Goal: Contribute content

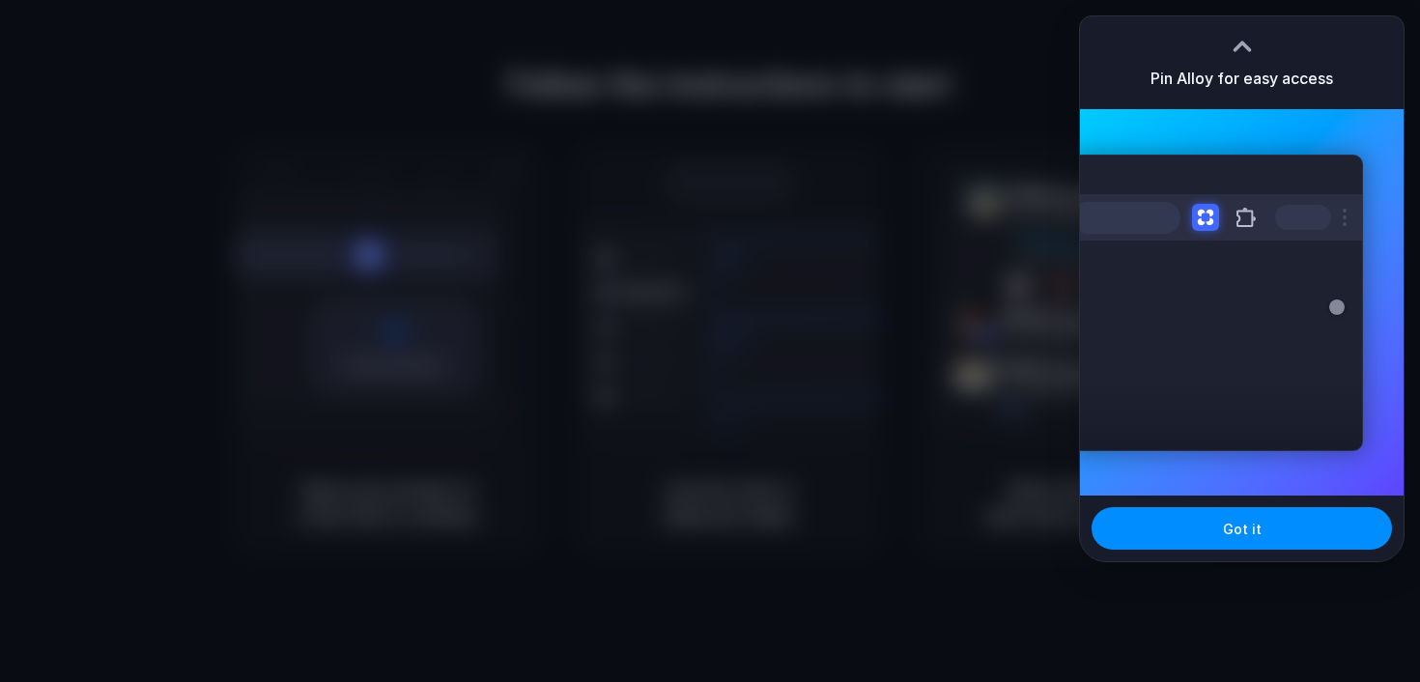
click at [1380, 139] on div "Extensions Alloy · AI Prototyping for..." at bounding box center [1242, 302] width 324 height 386
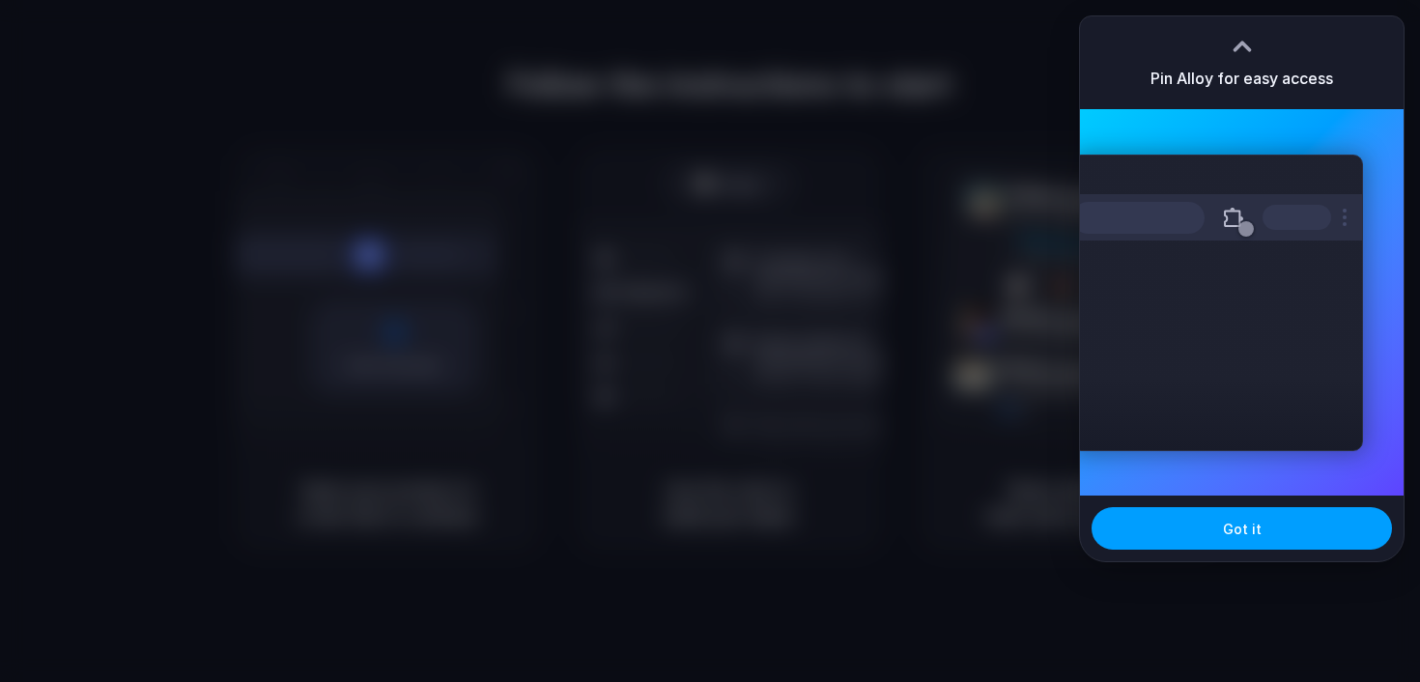
click at [1275, 534] on button "Got it" at bounding box center [1241, 528] width 300 height 42
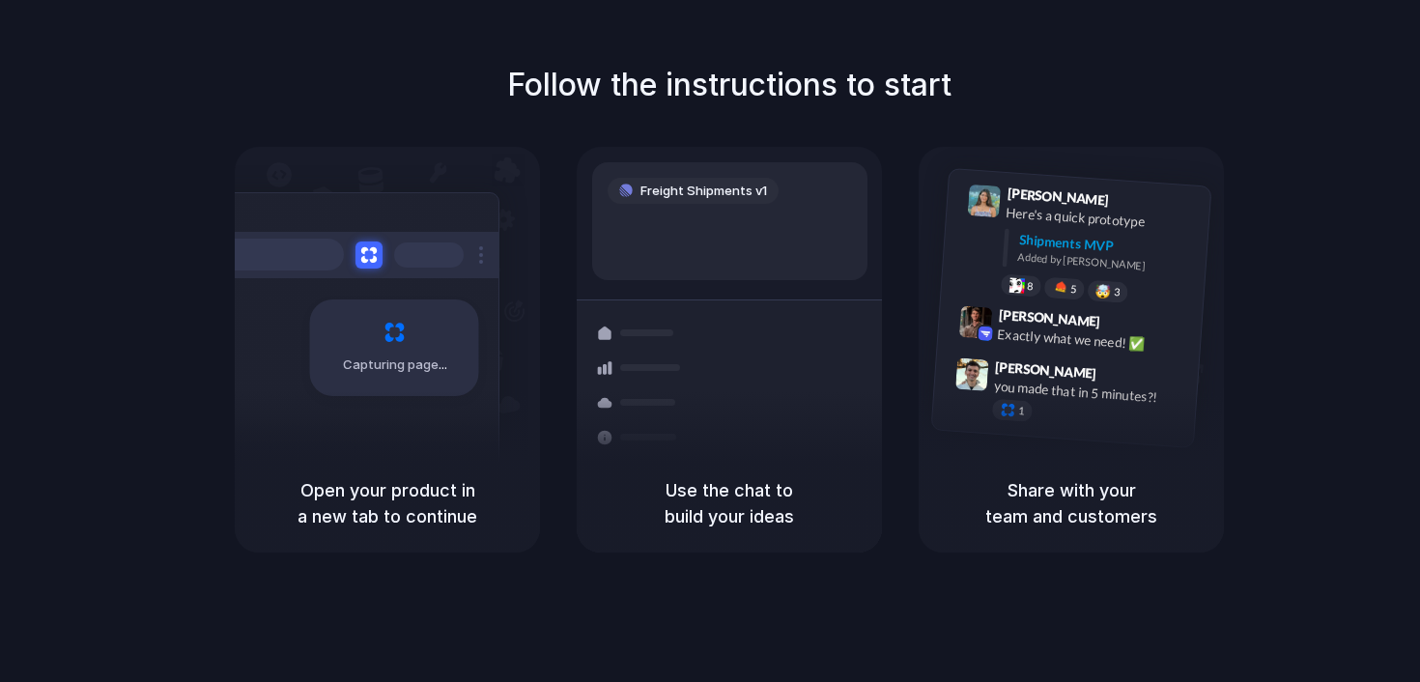
click at [710, 341] on div at bounding box center [710, 341] width 0 height 0
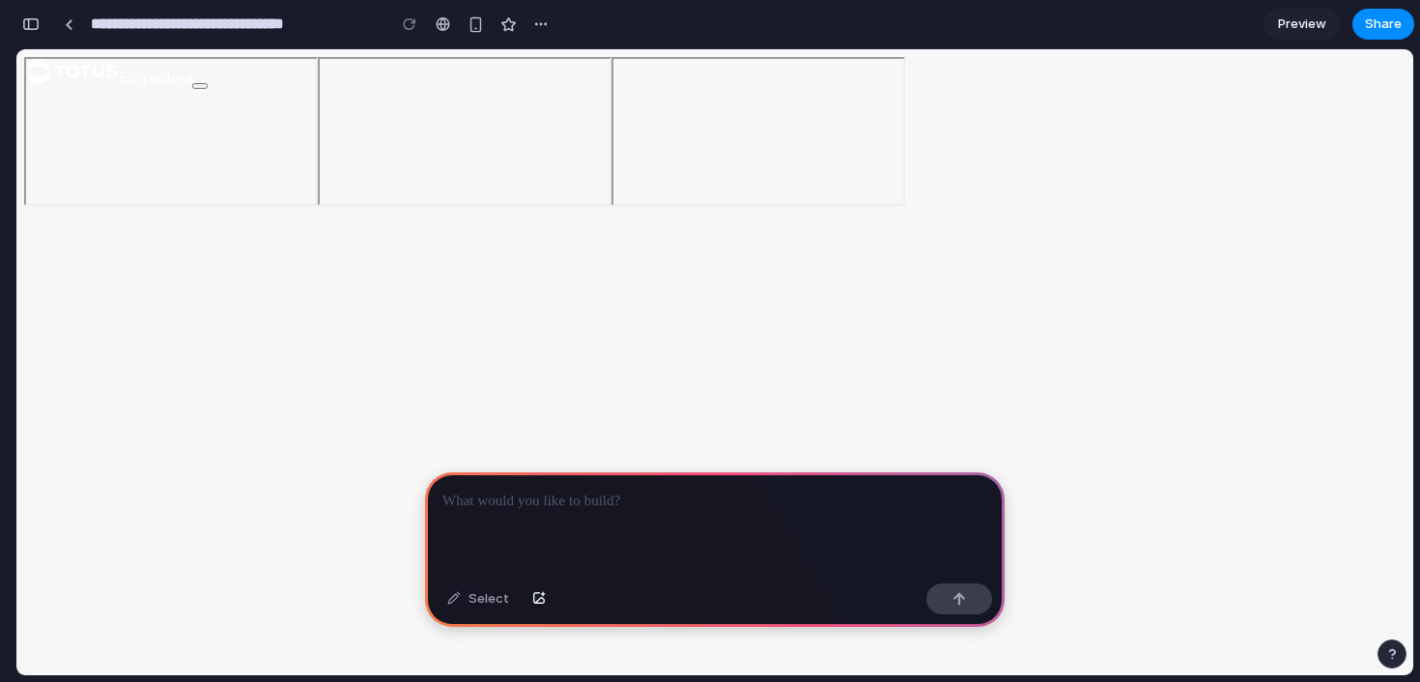
click at [503, 490] on p at bounding box center [714, 501] width 545 height 23
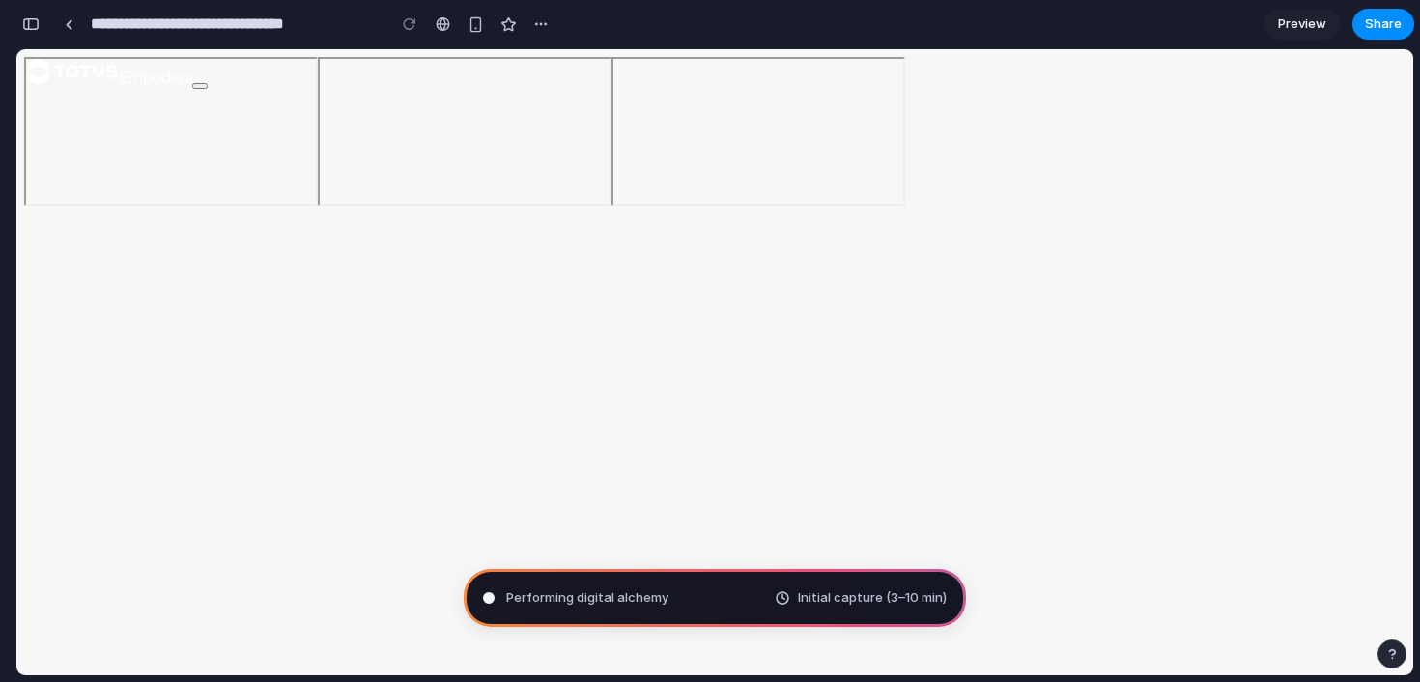
type input "**********"
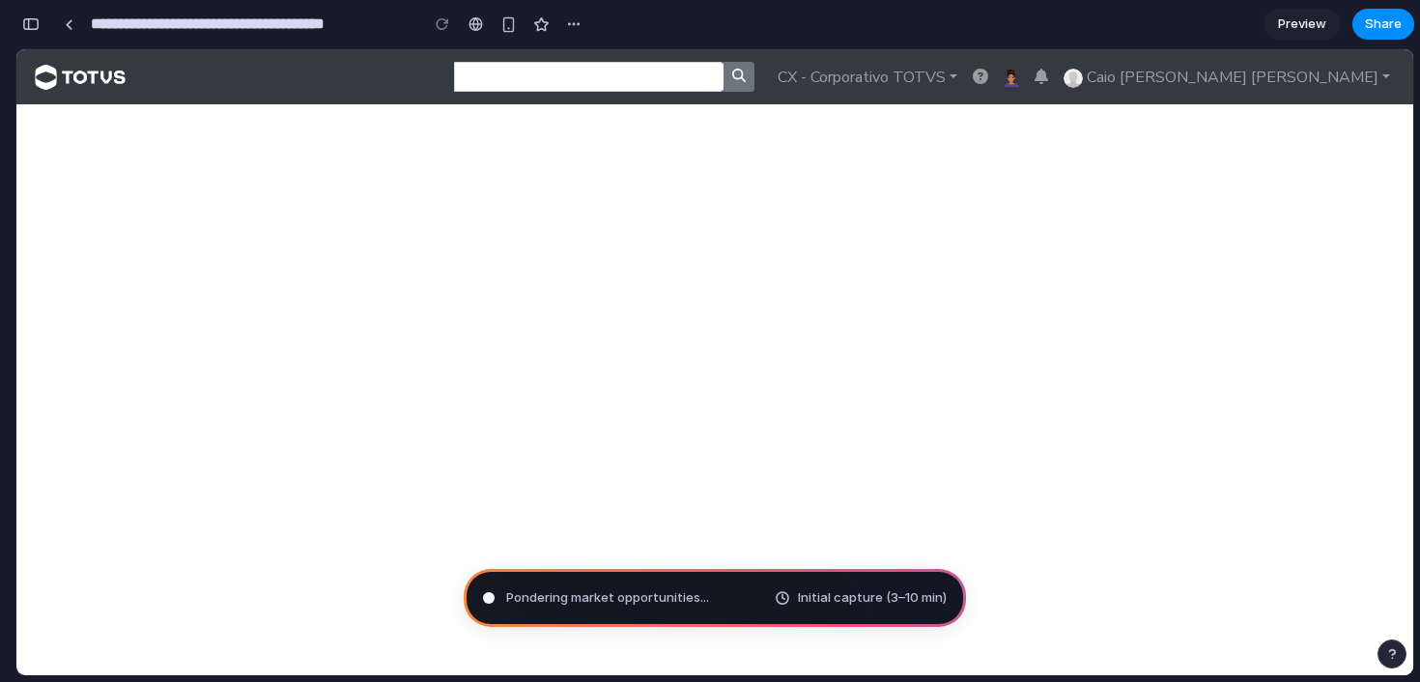
scroll to position [108, 0]
click at [714, 591] on div "Translating human wishes .. Initial capture (3–10 min)" at bounding box center [715, 598] width 502 height 58
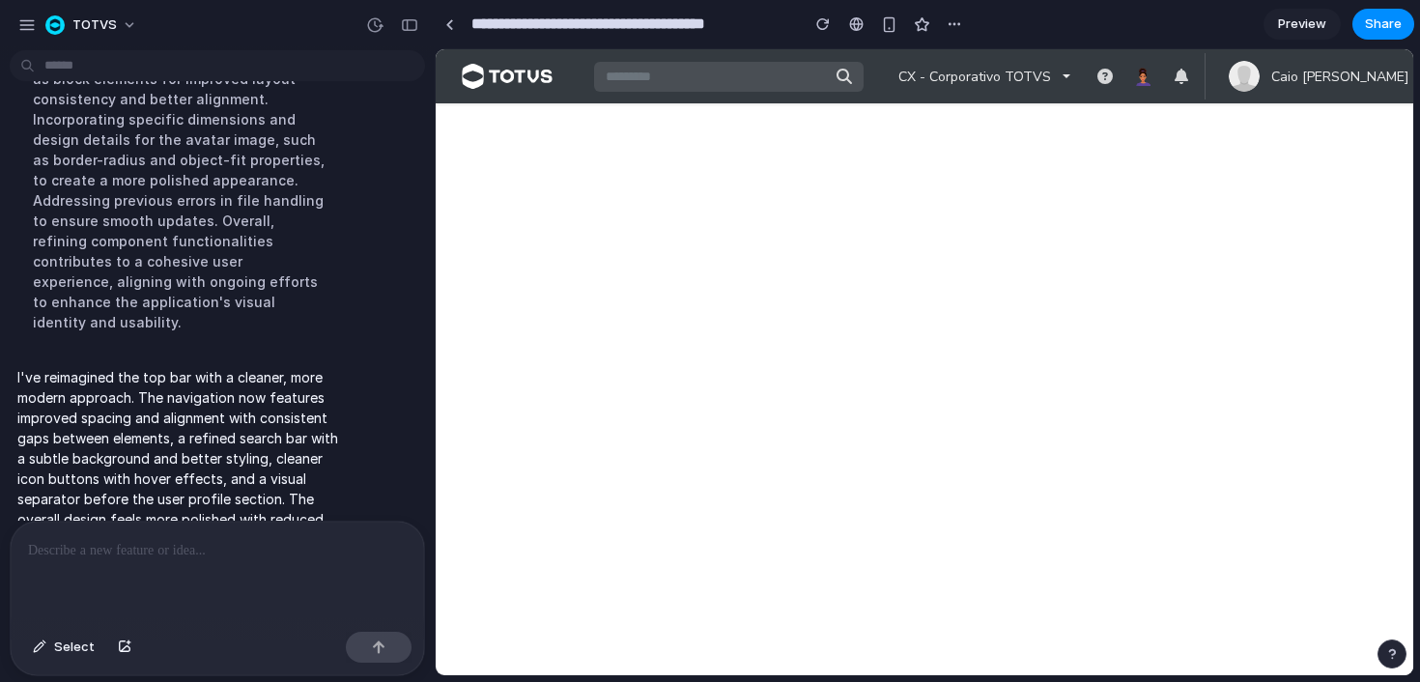
scroll to position [291, 0]
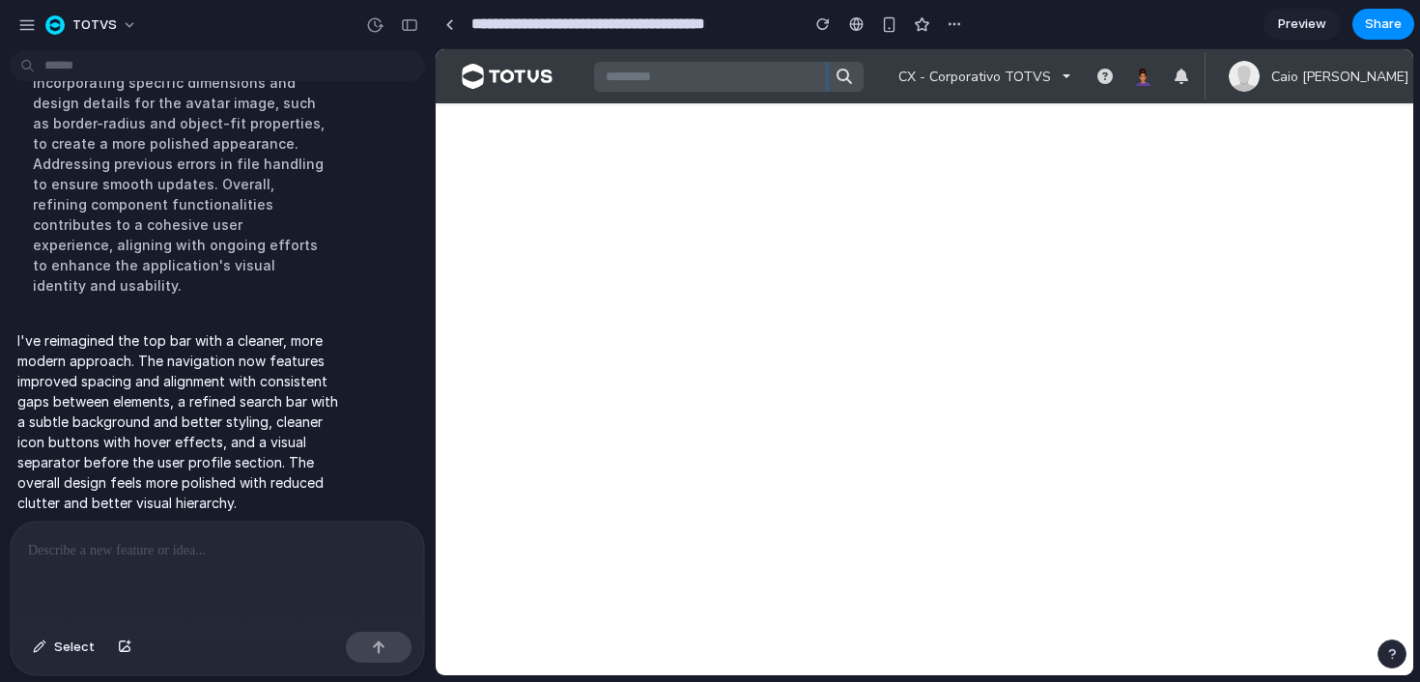
click at [773, 74] on input "text" at bounding box center [710, 77] width 232 height 30
click at [32, 654] on button "Select" at bounding box center [63, 647] width 81 height 31
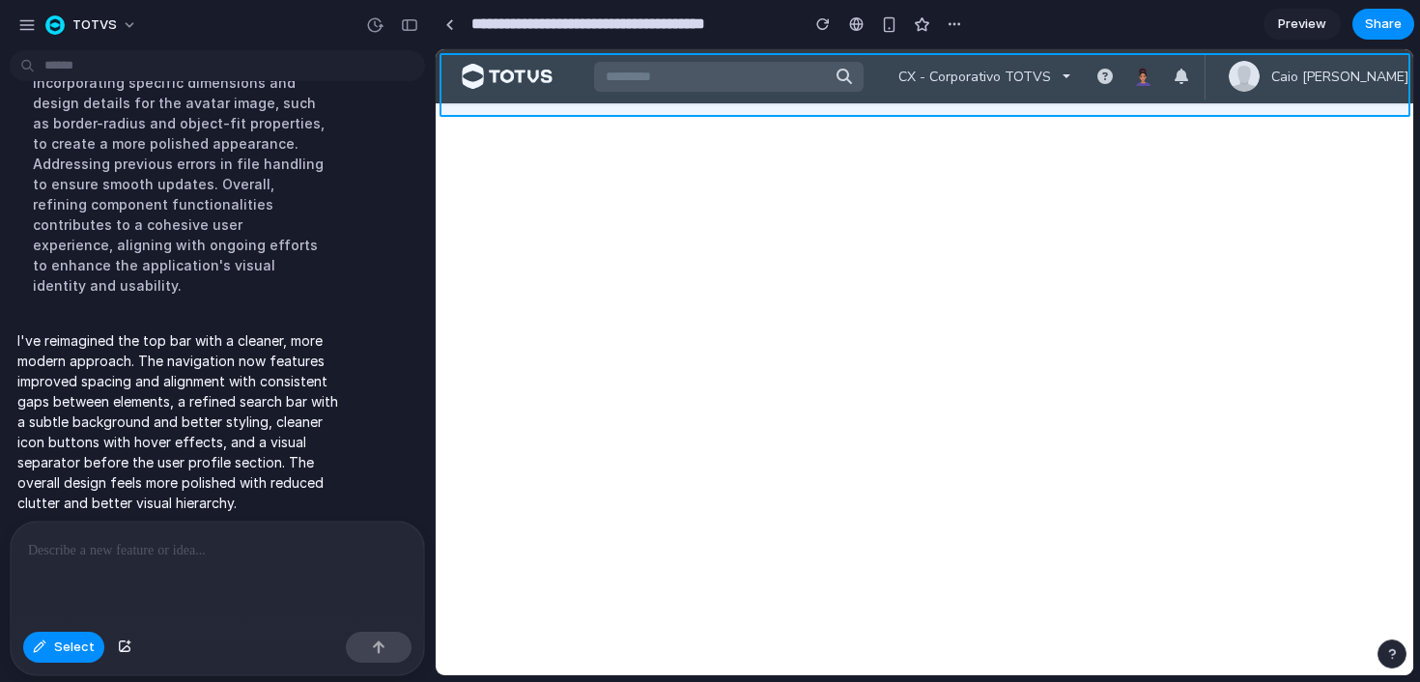
click at [577, 64] on div at bounding box center [925, 362] width 976 height 625
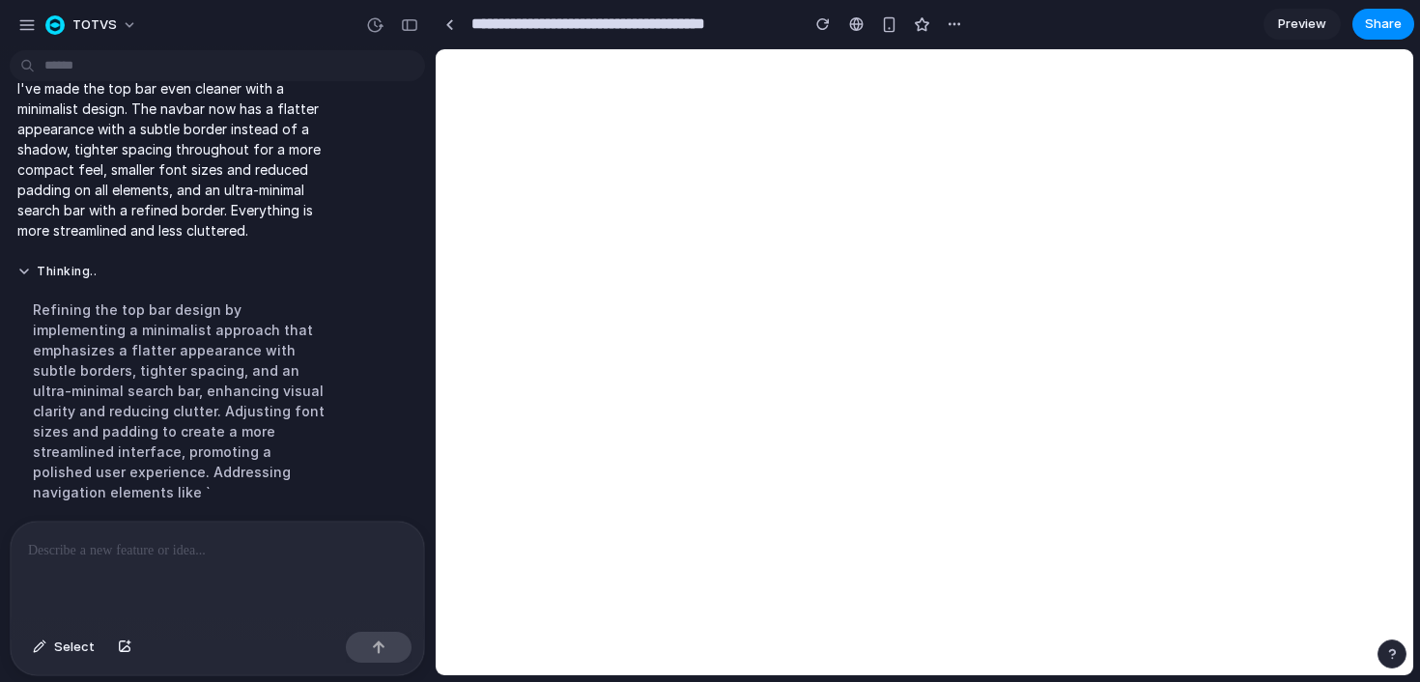
scroll to position [0, 0]
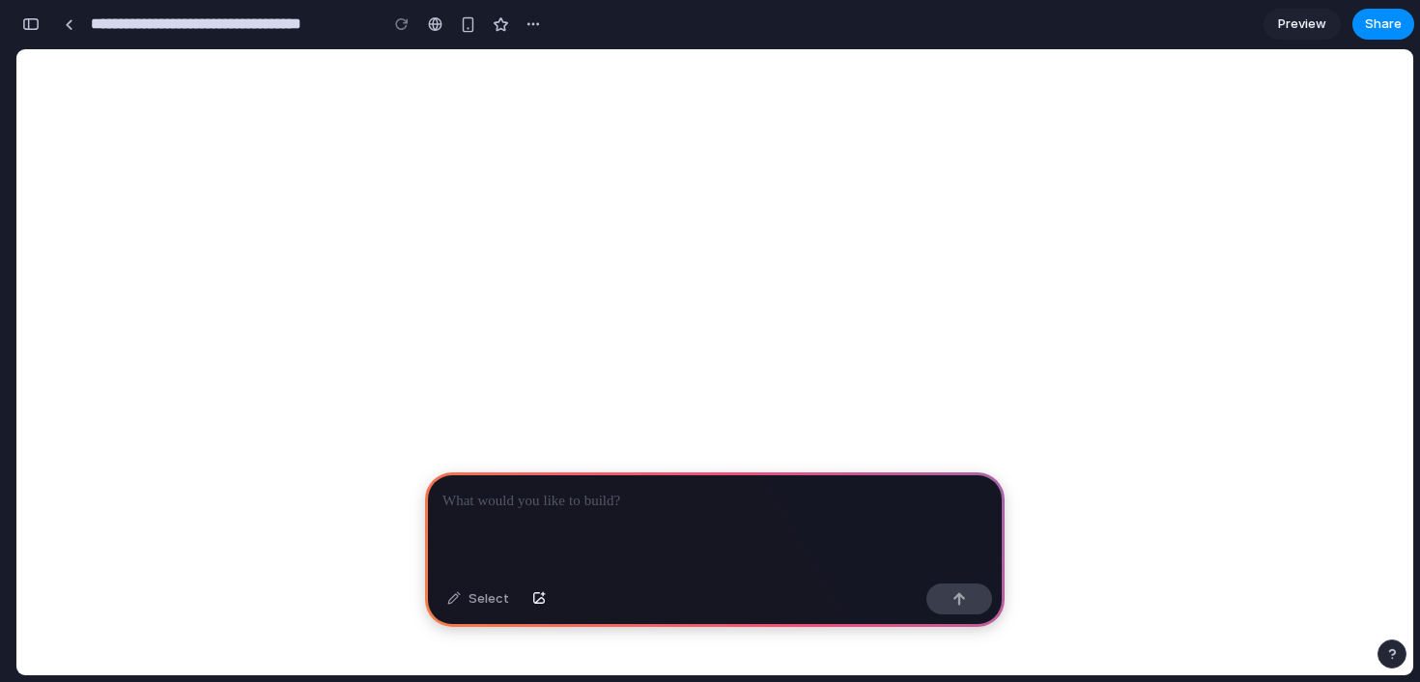
click at [640, 522] on div at bounding box center [714, 523] width 579 height 103
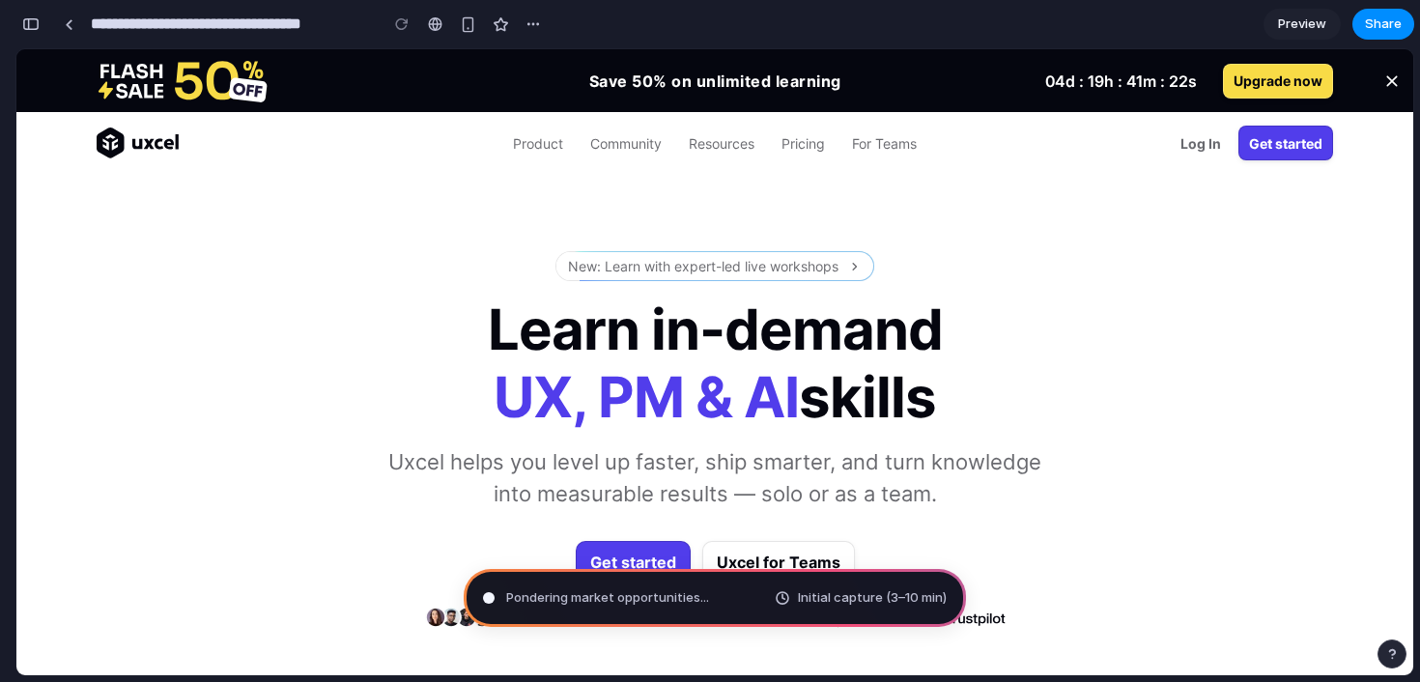
type input "**********"
